Goal: Navigation & Orientation: Find specific page/section

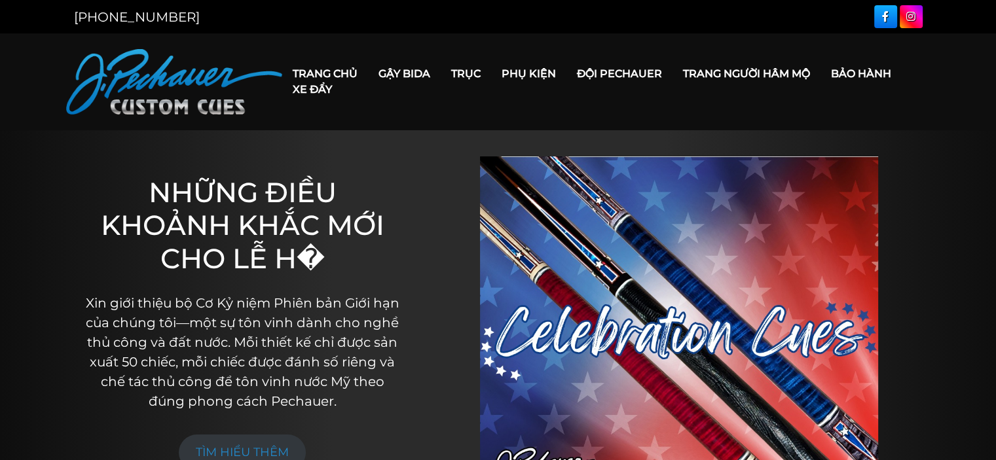
click at [390, 244] on h1 "NHỮNG ĐIỀU KHOẢNH KHẮC MỚI CHO LỄ H�" at bounding box center [242, 225] width 322 height 99
click at [405, 246] on div "NHỮNG ĐIỀU KHOẢNH KHẮC MỚI CHO LỄ H� Xin giới thiệu bộ Cơ Kỷ niệm Phiên bản Giớ…" at bounding box center [242, 323] width 348 height 386
click at [756, 62] on link "Trang người hâm mộ" at bounding box center [747, 73] width 148 height 33
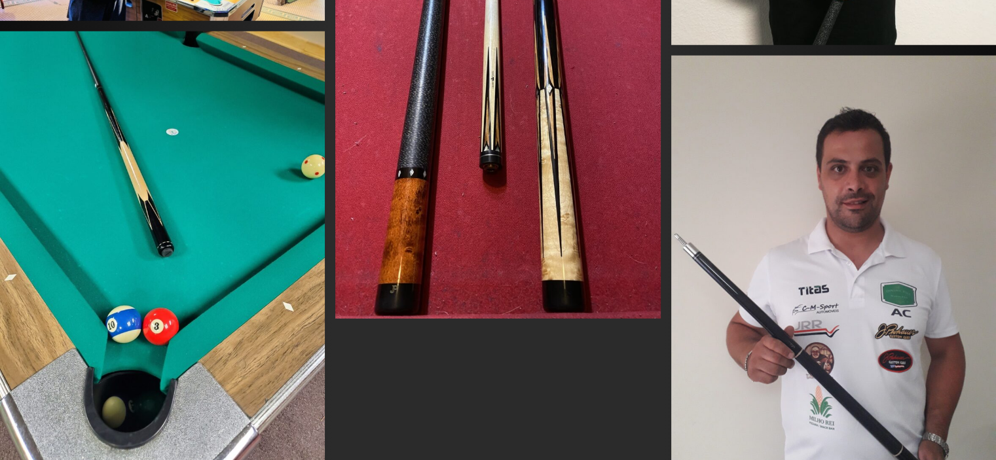
scroll to position [18565, 0]
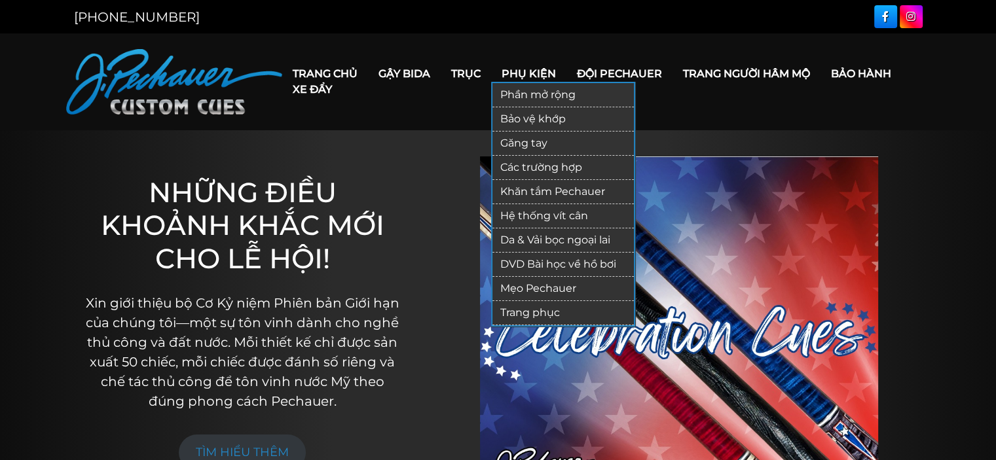
click at [550, 288] on font "Mẹo Pechauer" at bounding box center [538, 288] width 76 height 12
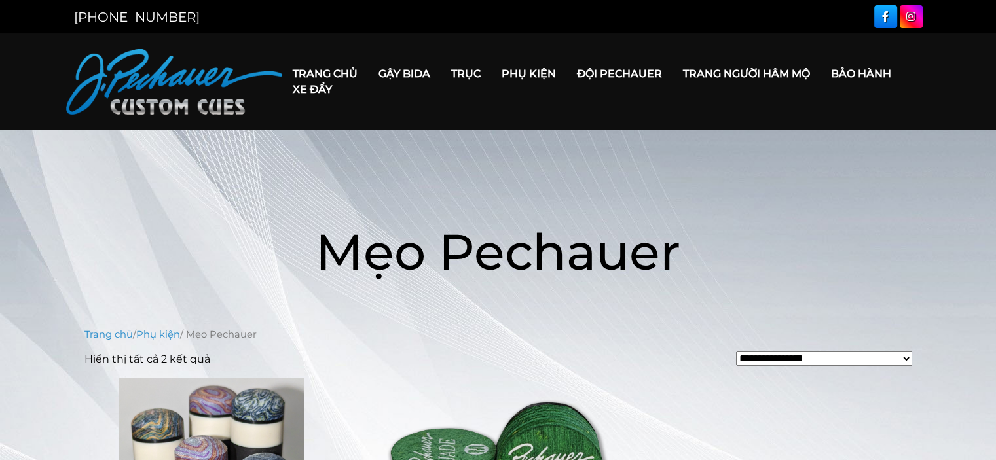
click at [617, 77] on font "Đội Pechauer" at bounding box center [619, 73] width 85 height 12
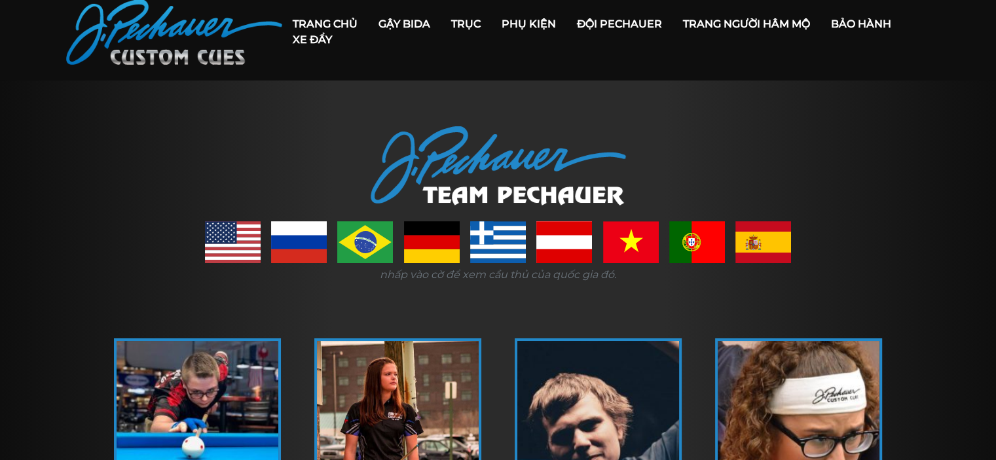
scroll to position [65, 0]
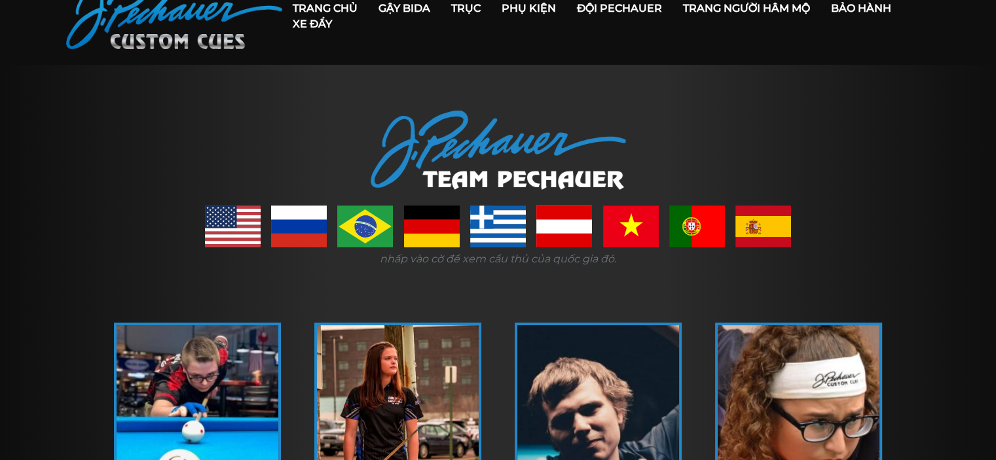
click at [639, 225] on link at bounding box center [631, 227] width 56 height 42
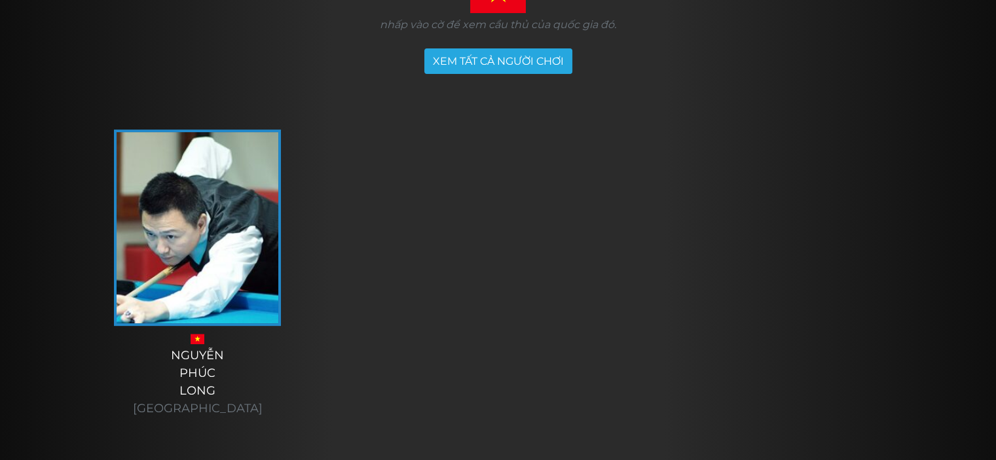
scroll to position [301, 0]
click at [200, 308] on img at bounding box center [198, 227] width 162 height 191
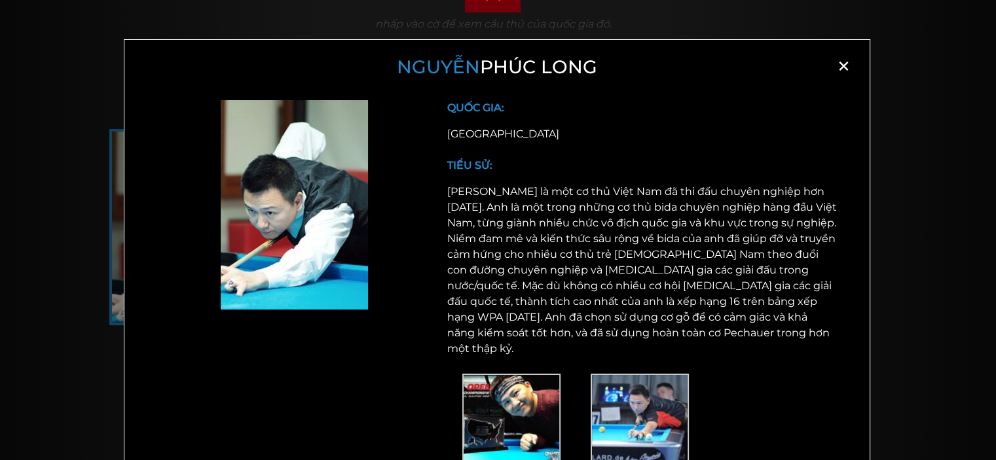
scroll to position [52, 0]
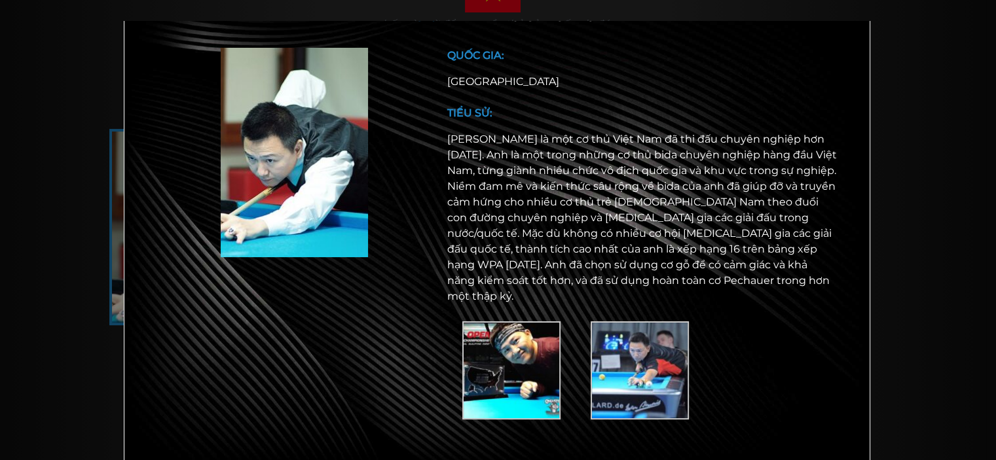
click at [488, 333] on img at bounding box center [511, 371] width 98 height 98
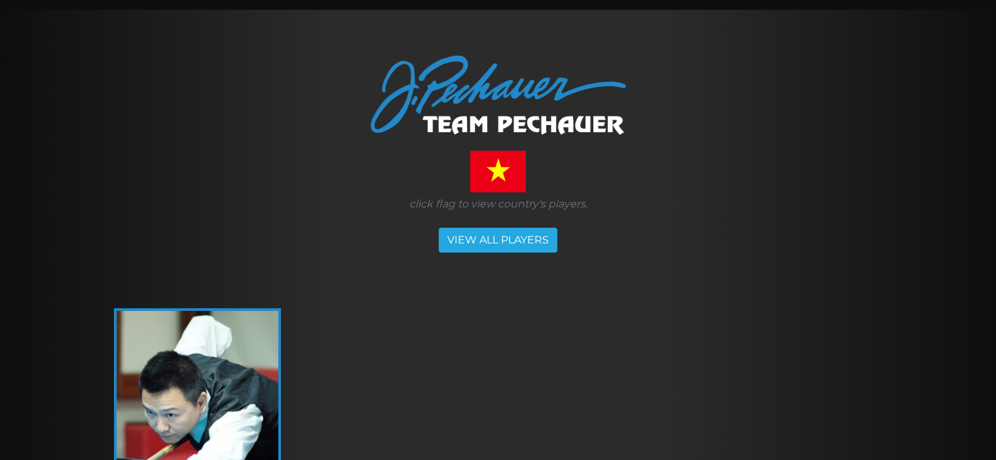
scroll to position [105, 0]
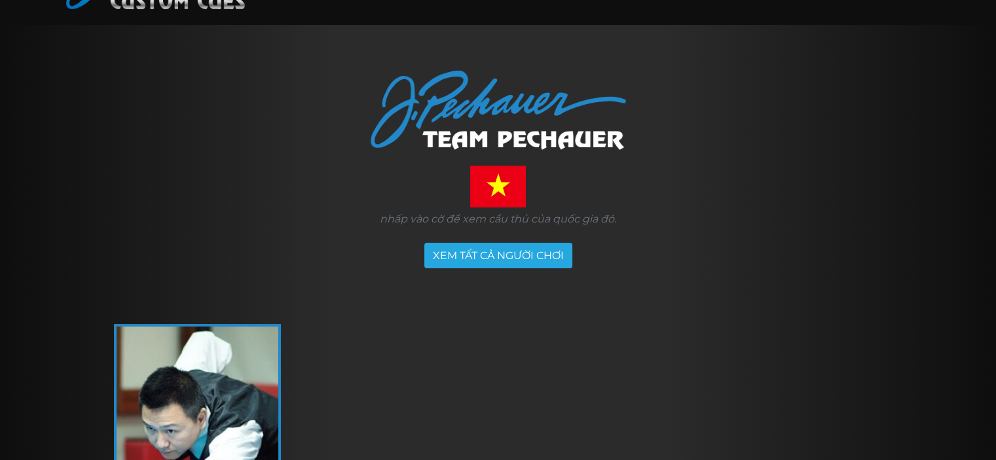
click at [722, 234] on section "nhấp vào cờ để xem cầu thủ [PERSON_NAME] gia đó. XEM TẤT CẢ NGƯỜI [PERSON_NAME]…" at bounding box center [498, 367] width 786 height 684
click at [545, 253] on font "XEM TẤT CẢ NGƯỜI CHƠI" at bounding box center [498, 256] width 131 height 12
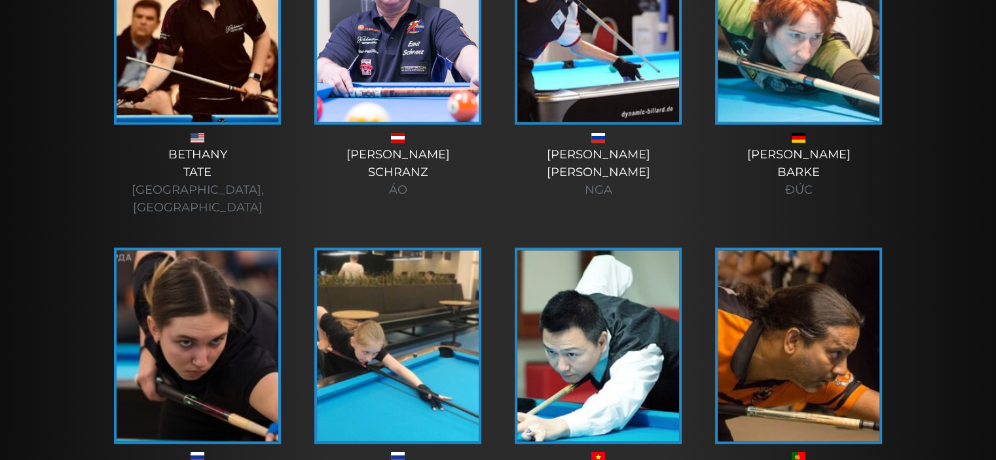
scroll to position [2698, 0]
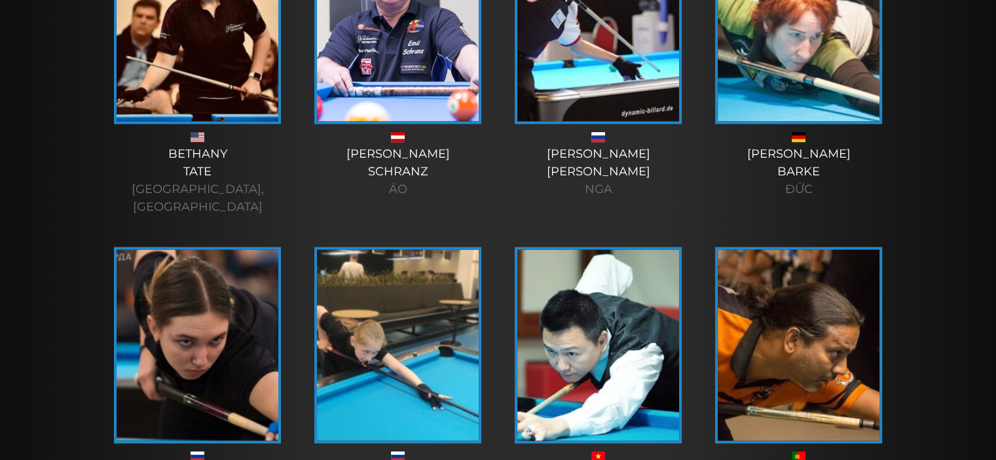
click at [660, 261] on img at bounding box center [598, 345] width 162 height 191
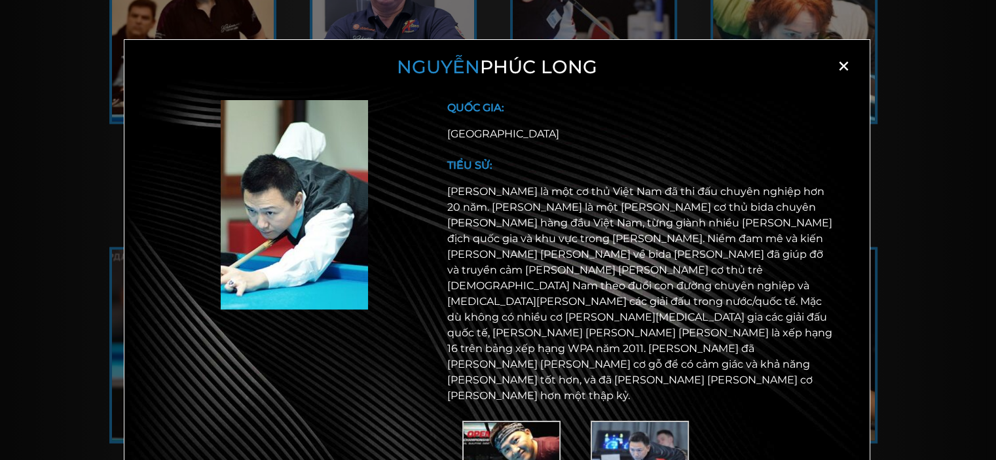
scroll to position [0, 0]
click at [841, 62] on font "×" at bounding box center [843, 66] width 15 height 32
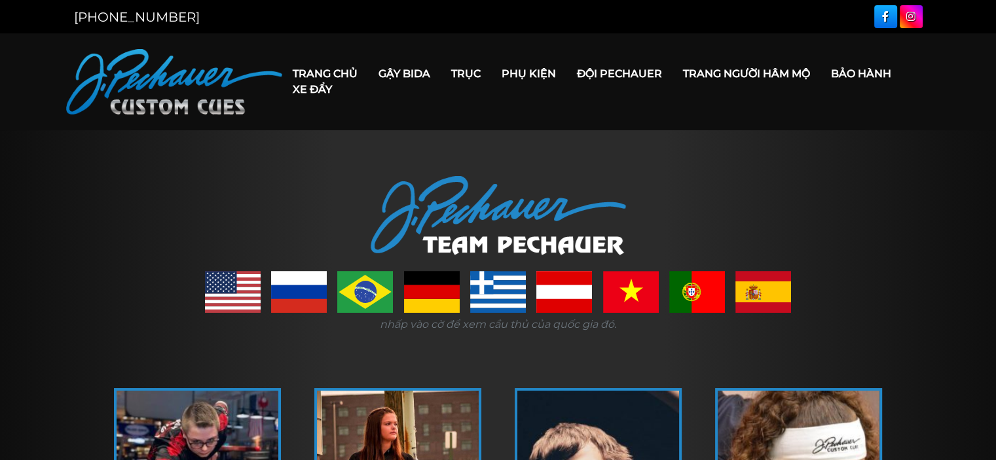
click at [644, 77] on font "Đội Pechauer" at bounding box center [619, 73] width 85 height 12
click at [859, 73] on font "Bảo hành" at bounding box center [861, 73] width 60 height 12
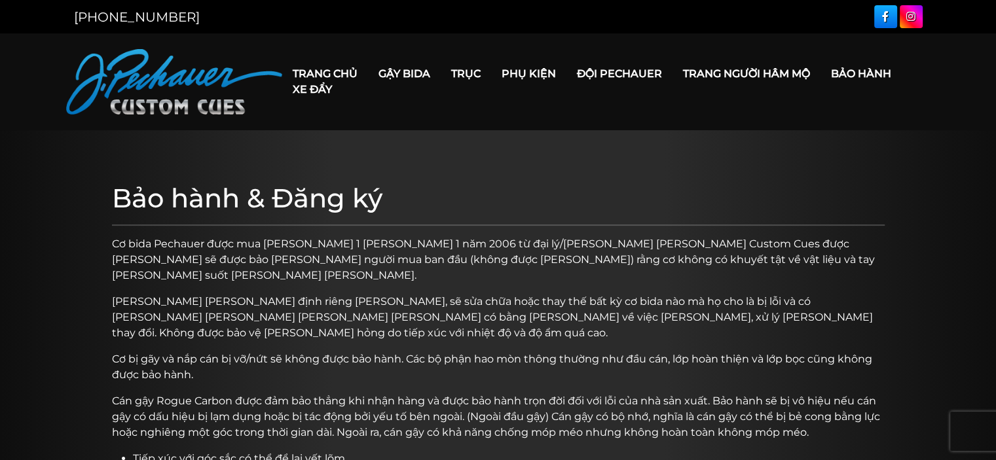
click at [333, 71] on font "Trang chủ" at bounding box center [325, 73] width 65 height 12
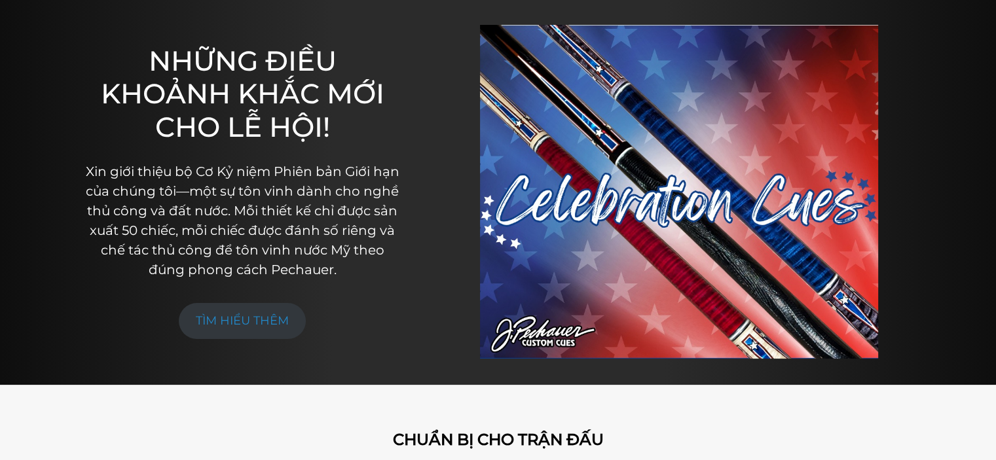
scroll to position [133, 0]
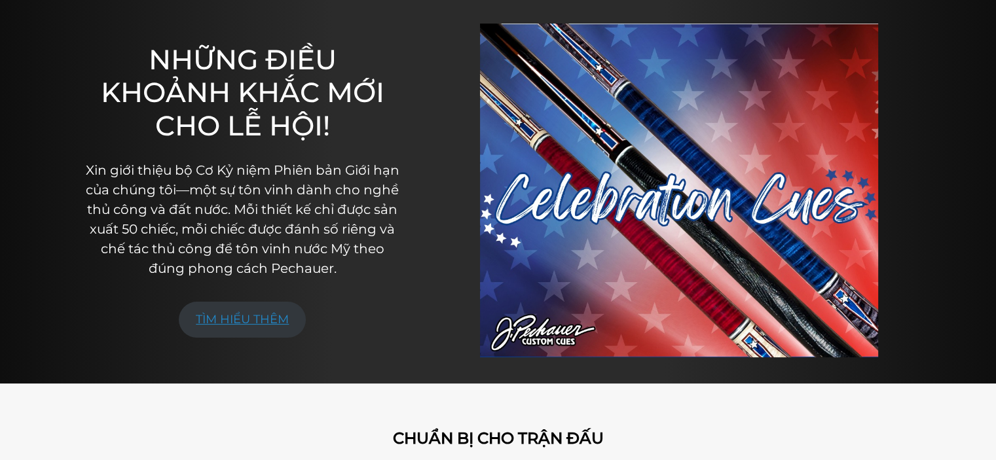
click at [273, 332] on link "TÌM HIỂU THÊM" at bounding box center [242, 320] width 127 height 36
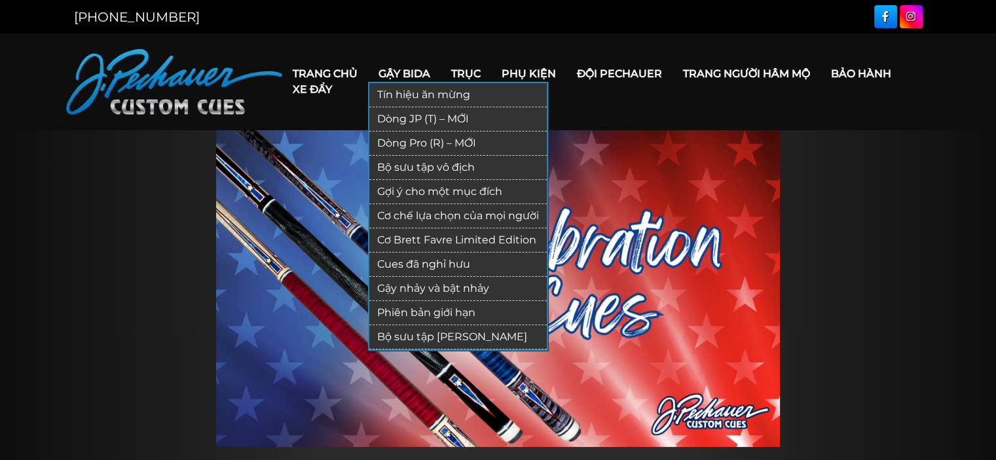
click at [458, 193] on font "Gợi ý cho một mục đích" at bounding box center [439, 191] width 125 height 12
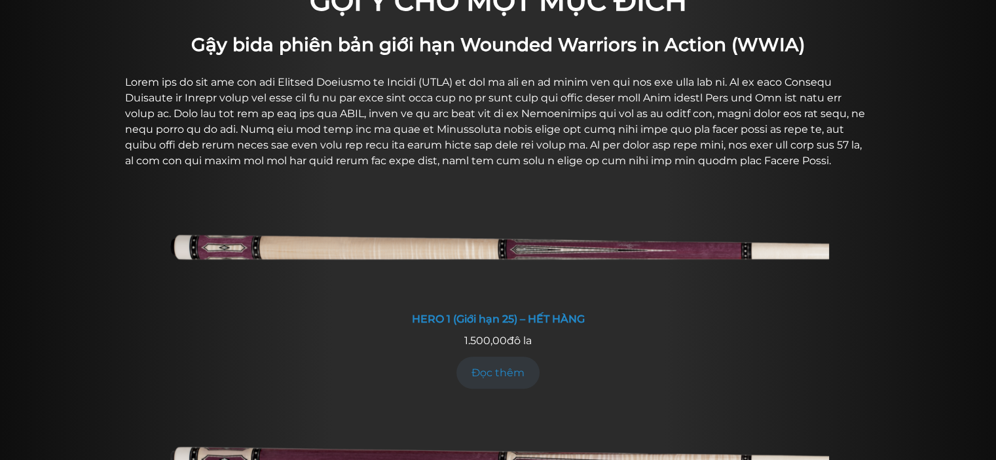
scroll to position [446, 0]
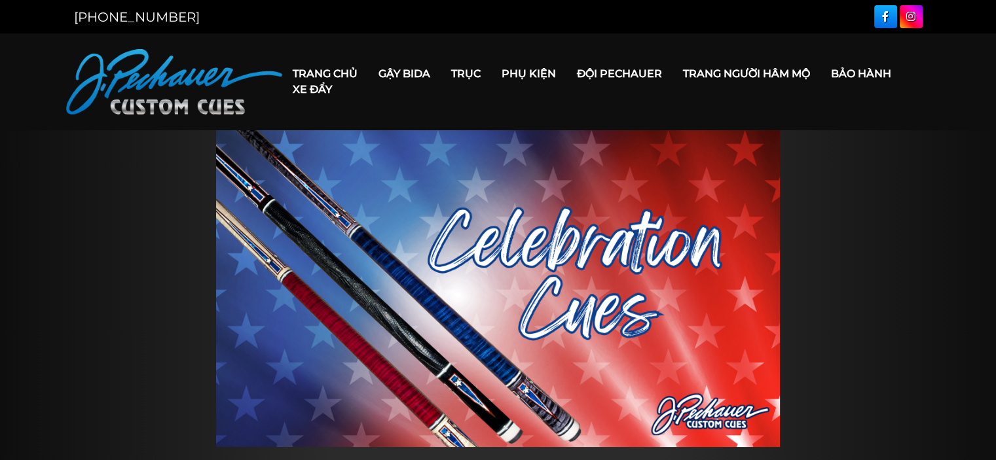
click at [878, 10] on link at bounding box center [885, 16] width 23 height 23
click at [312, 78] on link "Xe đẩy" at bounding box center [312, 89] width 60 height 33
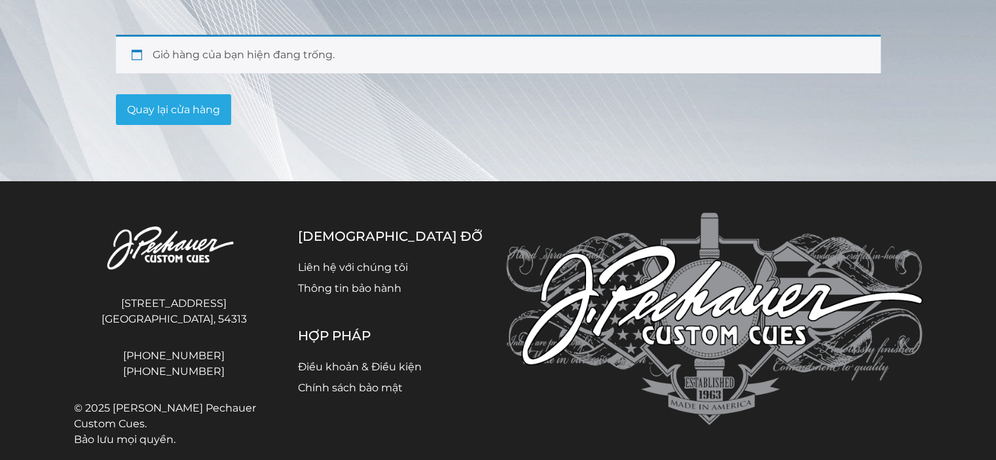
scroll to position [160, 0]
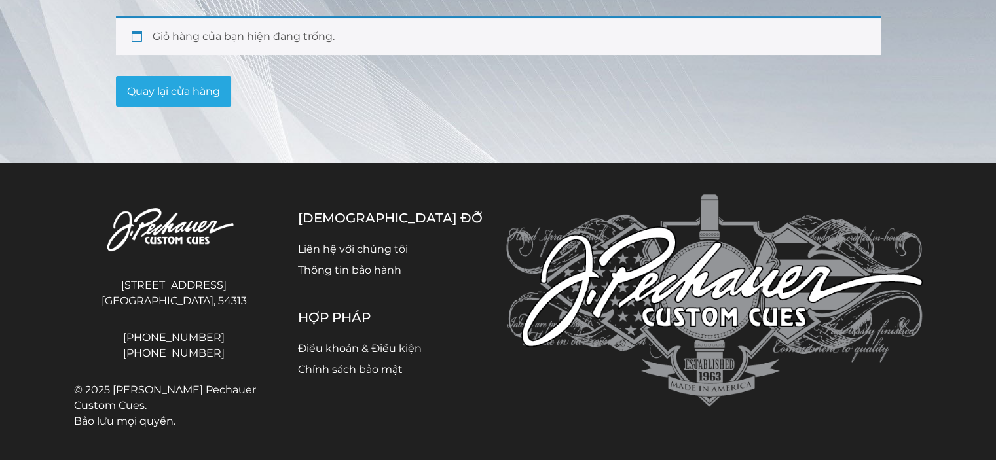
click at [375, 271] on font "Thông tin bảo hành" at bounding box center [349, 270] width 103 height 12
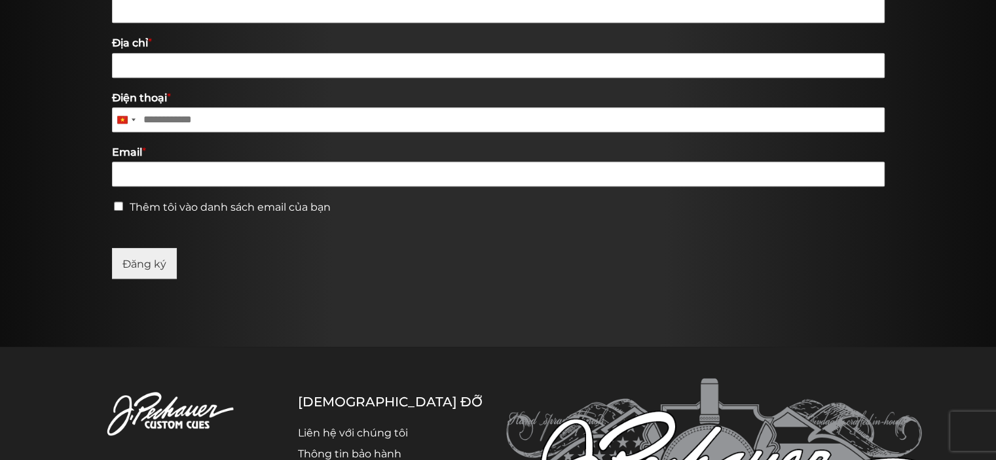
scroll to position [931, 0]
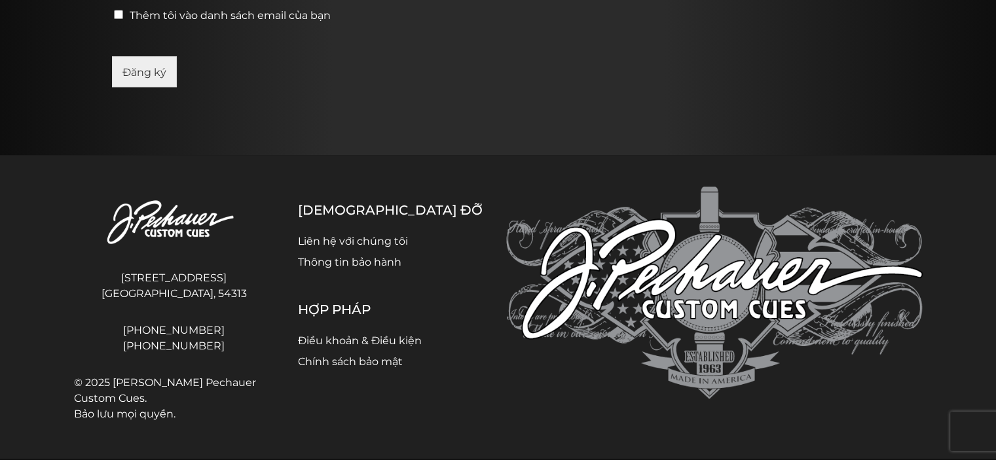
click at [364, 267] on font "Thông tin bảo hành" at bounding box center [349, 262] width 103 height 12
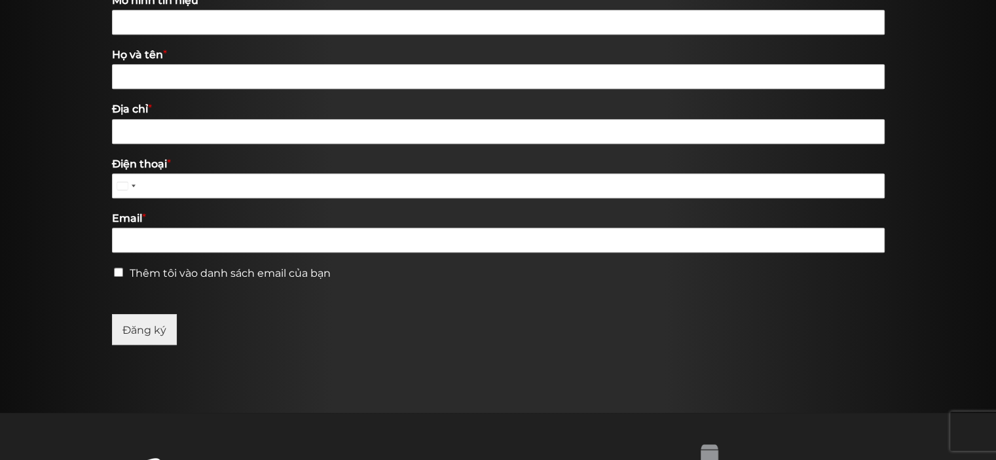
scroll to position [931, 0]
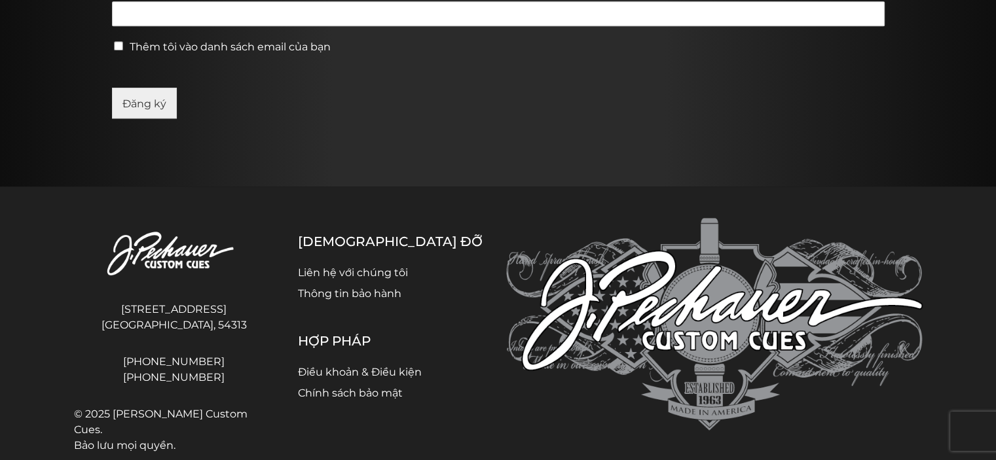
click at [377, 267] on font "Liên hệ với chúng tôi" at bounding box center [353, 273] width 110 height 12
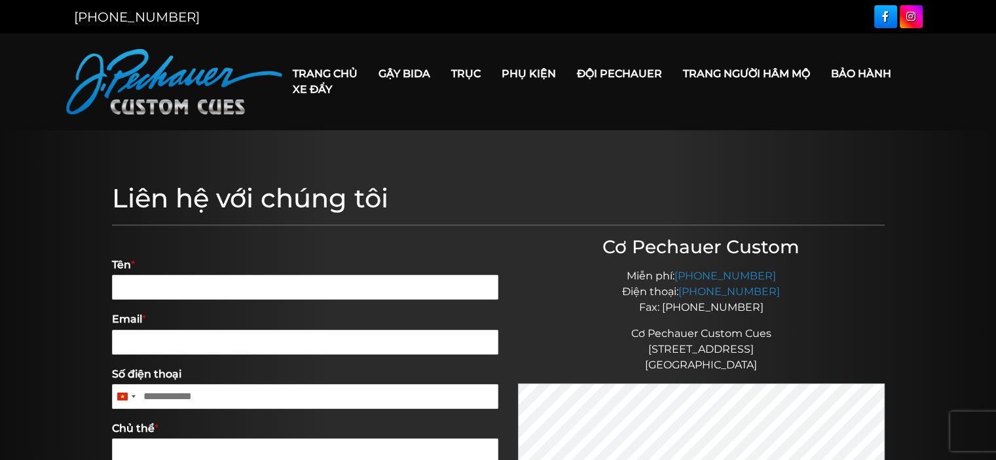
click at [321, 90] on font "Xe đẩy" at bounding box center [312, 89] width 39 height 12
